Goal: Task Accomplishment & Management: Use online tool/utility

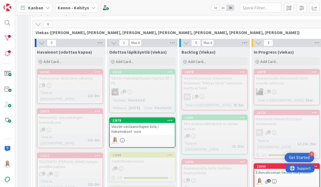
scroll to position [132, 0]
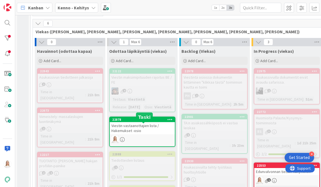
click at [136, 122] on div "22878" at bounding box center [143, 120] width 63 height 4
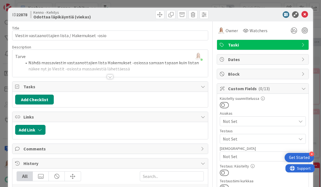
click at [111, 75] on div at bounding box center [110, 77] width 6 height 4
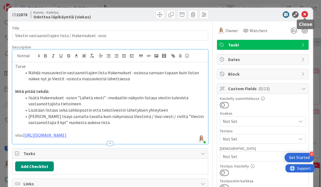
click at [258, 13] on icon at bounding box center [304, 14] width 7 height 7
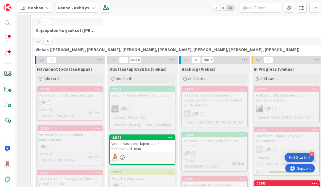
scroll to position [115, 0]
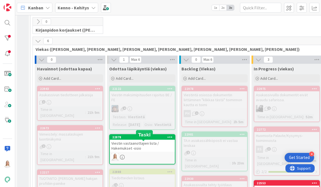
click at [155, 139] on div "22878" at bounding box center [143, 138] width 63 height 4
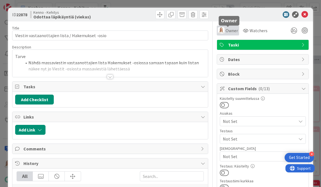
click at [230, 29] on span "Owner" at bounding box center [231, 30] width 12 height 7
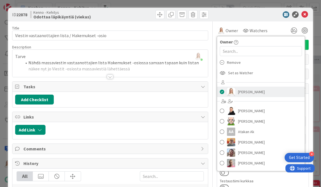
click at [221, 93] on span at bounding box center [222, 92] width 4 height 8
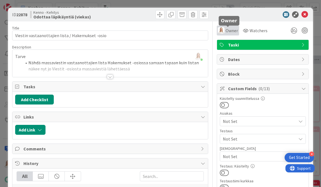
click at [228, 31] on span "Owner" at bounding box center [231, 30] width 12 height 7
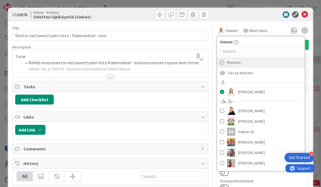
click at [231, 62] on span "Remove" at bounding box center [234, 62] width 14 height 8
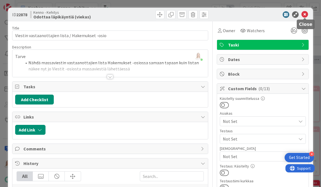
click at [304, 12] on icon at bounding box center [304, 14] width 7 height 7
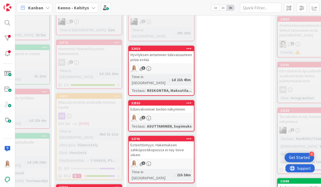
scroll to position [202, 198]
click at [149, 47] on div "22410" at bounding box center [162, 49] width 63 height 4
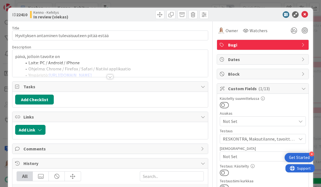
click at [110, 76] on div at bounding box center [110, 77] width 6 height 4
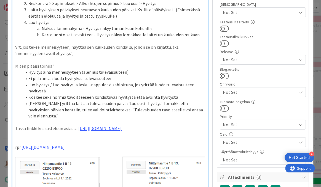
scroll to position [182, 0]
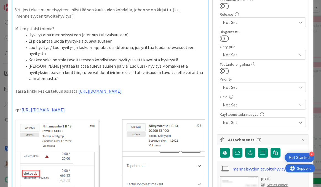
click at [16, 107] on p "rpr. [URL][DOMAIN_NAME]" at bounding box center [110, 110] width 190 height 6
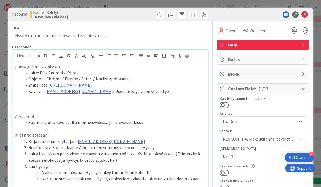
scroll to position [0, 0]
click at [305, 14] on icon at bounding box center [304, 14] width 7 height 7
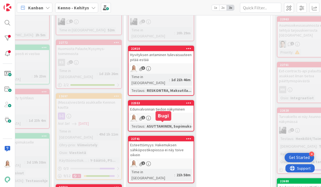
click at [160, 137] on div "22741" at bounding box center [162, 139] width 63 height 4
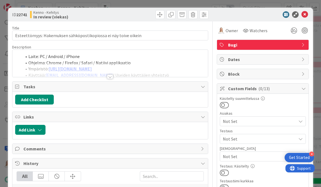
click at [111, 77] on div at bounding box center [110, 77] width 6 height 4
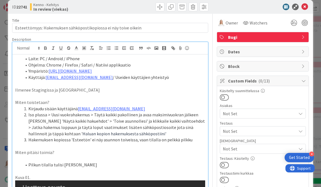
scroll to position [11, 0]
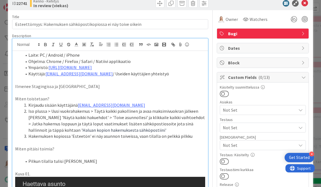
click at [95, 161] on li "Pilkun tilalla tulisi [PERSON_NAME]" at bounding box center [113, 162] width 183 height 6
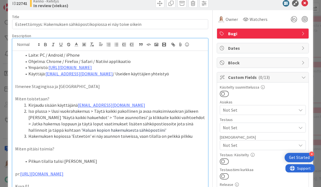
scroll to position [0, 0]
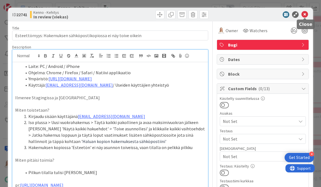
click at [304, 17] on icon at bounding box center [304, 14] width 7 height 7
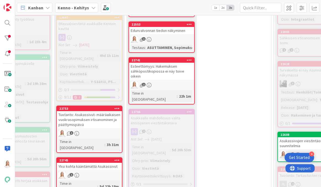
scroll to position [280, 197]
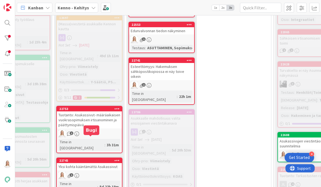
click at [91, 159] on div "22745" at bounding box center [90, 161] width 63 height 4
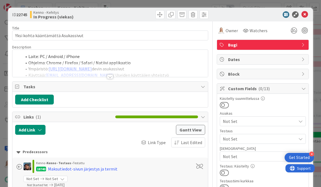
click at [109, 75] on div at bounding box center [110, 77] width 6 height 4
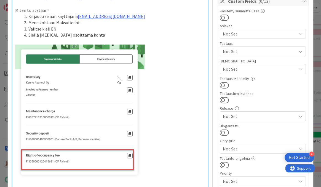
scroll to position [7, 0]
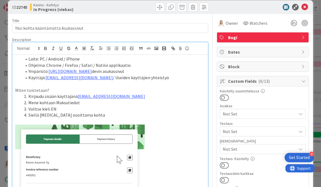
click at [91, 115] on li "Siellä [MEDICAL_DATA] osoittama kohta" at bounding box center [113, 115] width 183 height 6
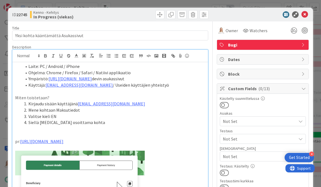
scroll to position [0, 0]
click at [305, 13] on icon at bounding box center [304, 14] width 7 height 7
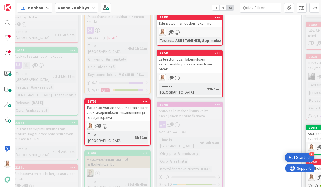
scroll to position [287, 169]
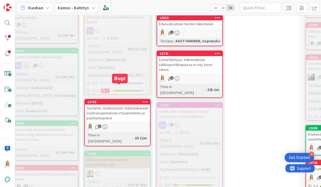
click at [111, 100] on div "22753" at bounding box center [118, 102] width 63 height 4
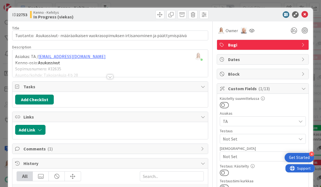
drag, startPoint x: 20, startPoint y: 15, endPoint x: 31, endPoint y: 15, distance: 10.5
click at [31, 15] on div "ID 22753 [PERSON_NAME] In Progress (viekas)" at bounding box center [60, 14] width 97 height 9
copy span "22753"
click at [112, 75] on div at bounding box center [110, 77] width 6 height 4
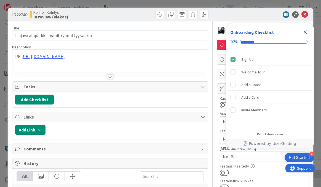
click at [303, 32] on icon "Close Checklist" at bounding box center [305, 32] width 7 height 7
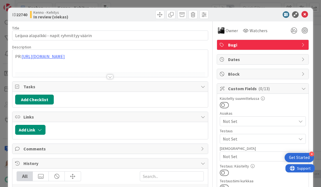
click at [107, 76] on div at bounding box center [110, 77] width 6 height 4
